Goal: Navigation & Orientation: Find specific page/section

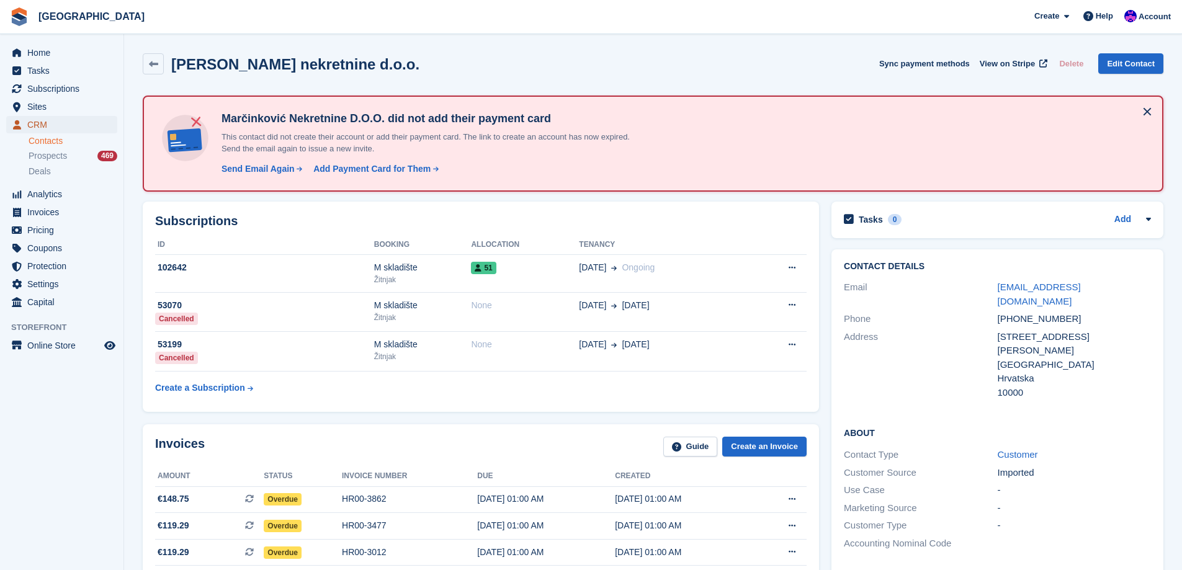
click at [71, 123] on span "CRM" at bounding box center [64, 124] width 74 height 17
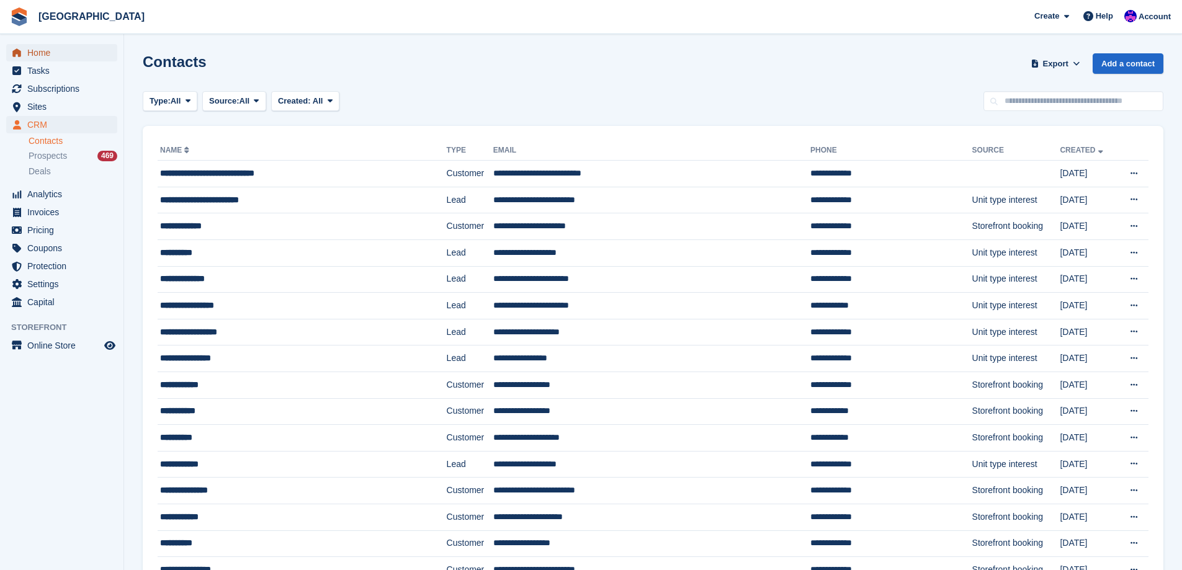
click at [45, 56] on span "Home" at bounding box center [64, 52] width 74 height 17
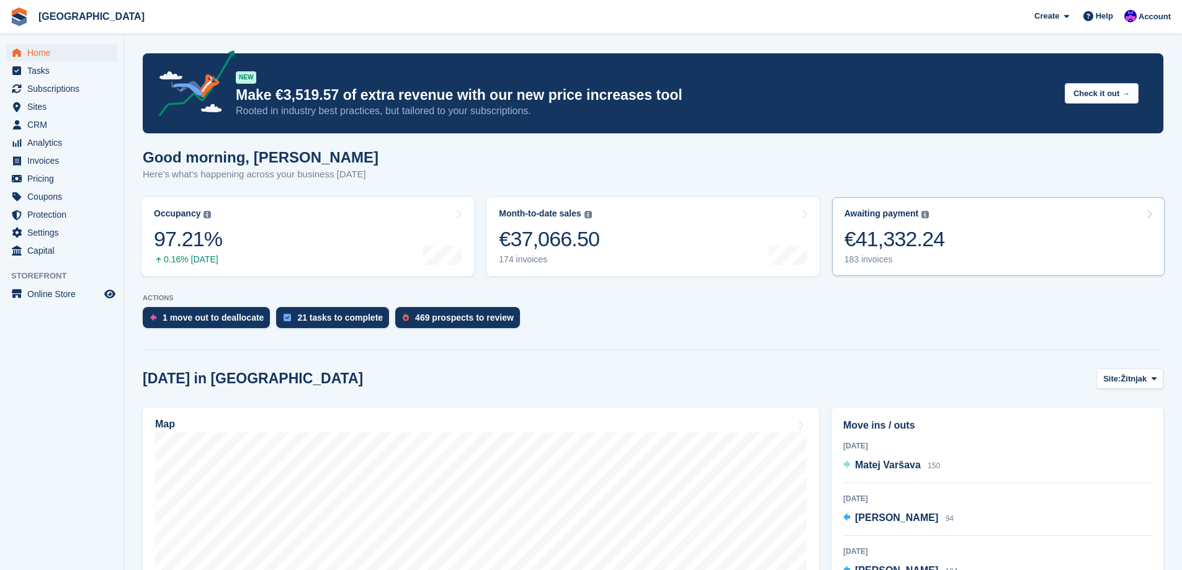
click at [939, 240] on div "€41,332.24" at bounding box center [895, 238] width 101 height 25
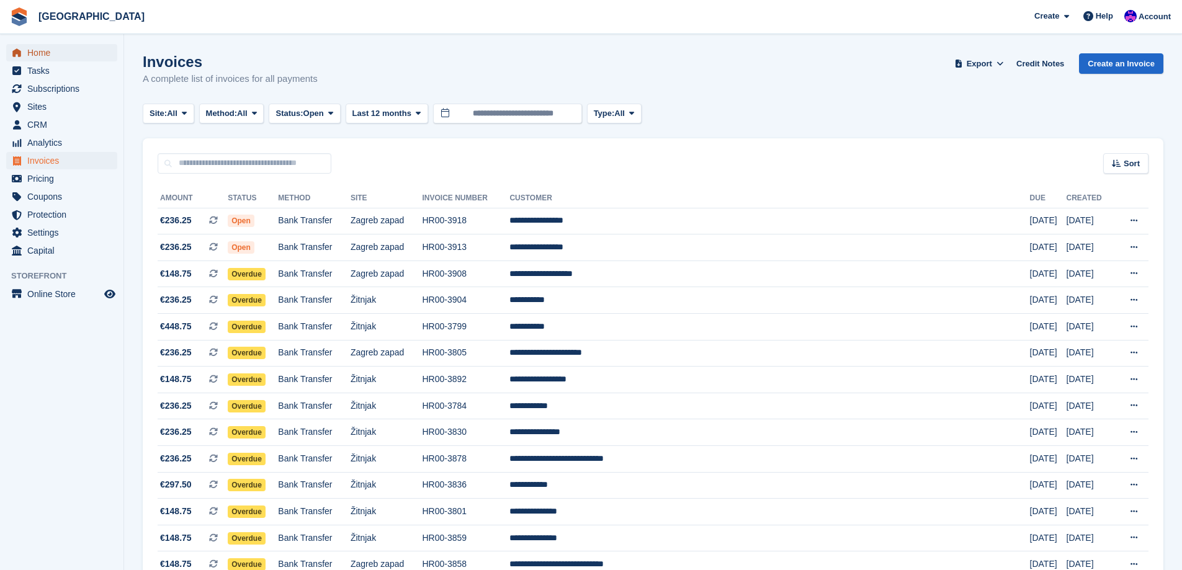
click at [33, 58] on span "Home" at bounding box center [64, 52] width 74 height 17
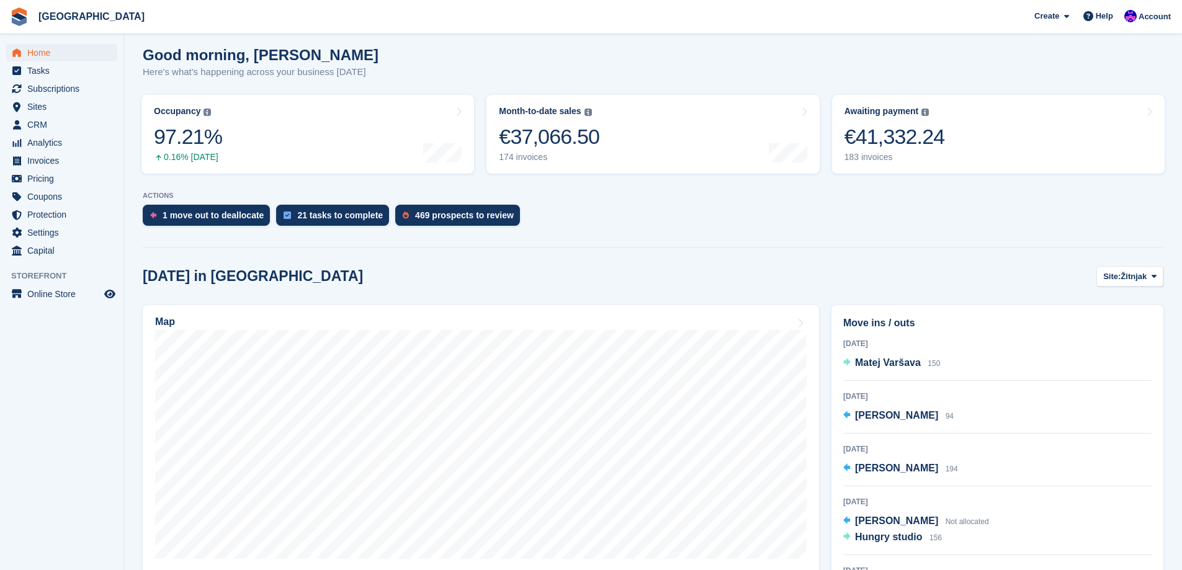
scroll to position [124, 0]
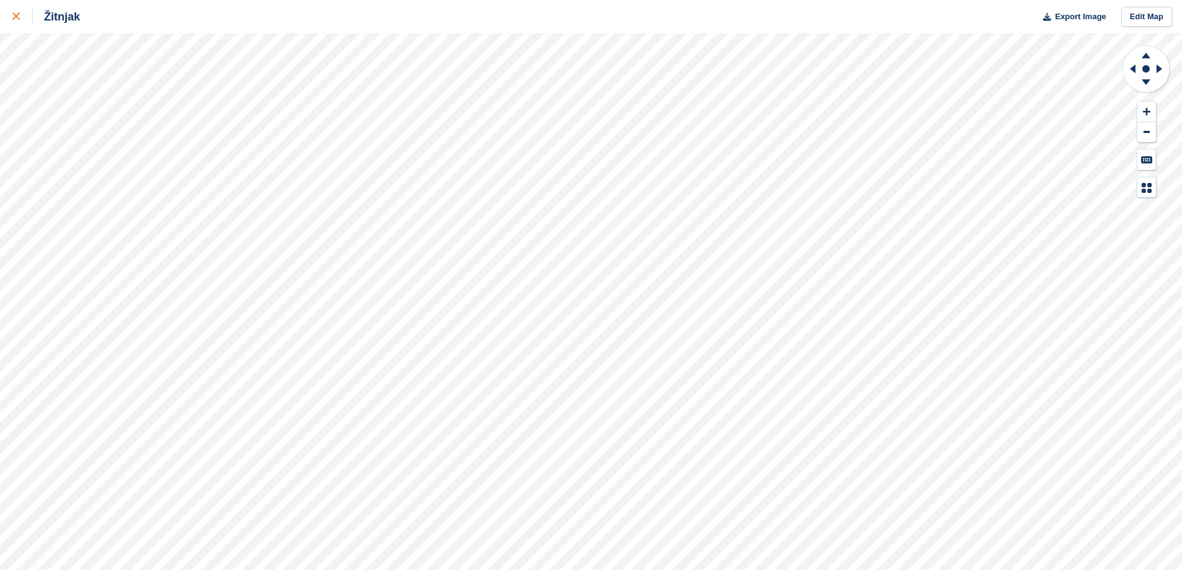
click at [1, 25] on link at bounding box center [16, 17] width 33 height 34
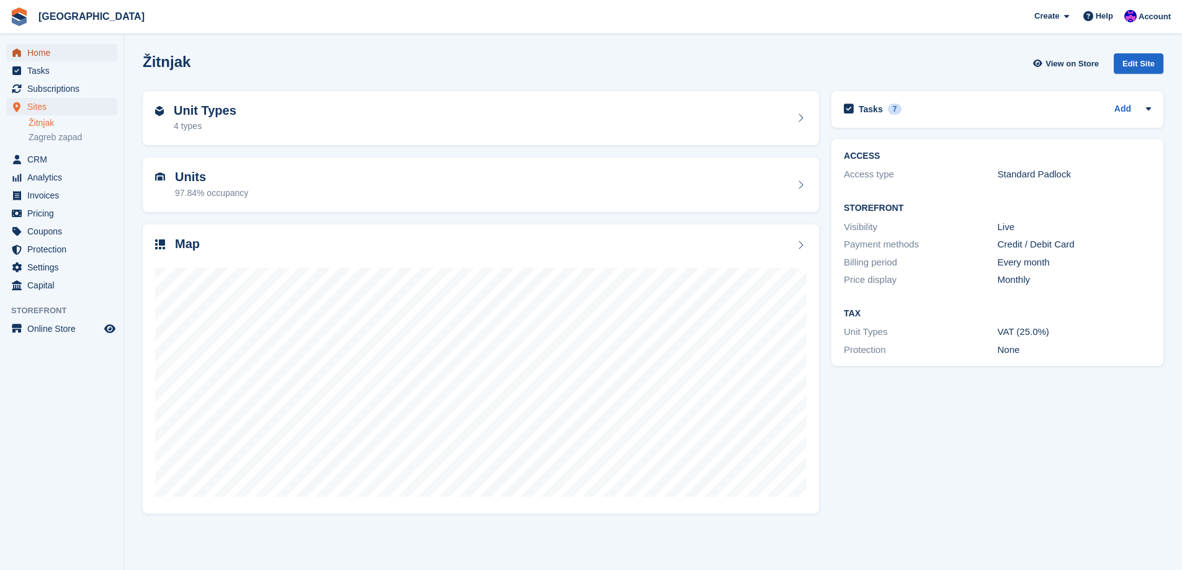
click at [55, 53] on span "Home" at bounding box center [64, 52] width 74 height 17
